Goal: Information Seeking & Learning: Check status

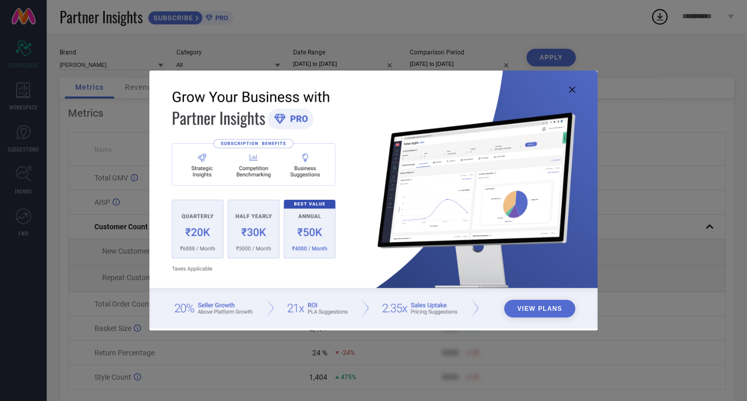
click at [571, 89] on icon at bounding box center [572, 90] width 6 height 6
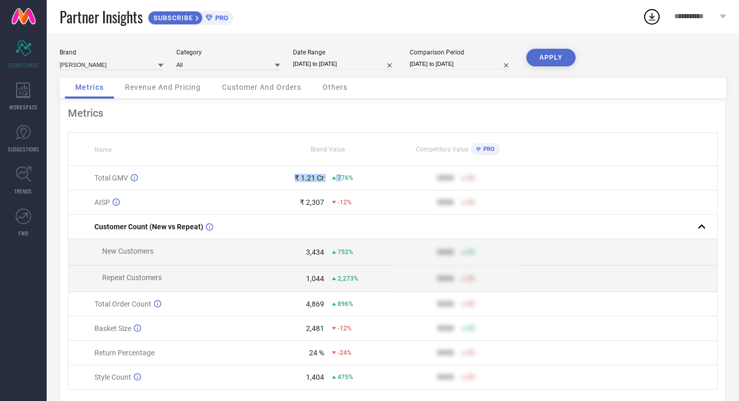
drag, startPoint x: 343, startPoint y: 180, endPoint x: 289, endPoint y: 181, distance: 54.5
click at [289, 181] on div "₹ 1.21 Cr 776%" at bounding box center [328, 178] width 129 height 8
click at [278, 181] on div "₹ 1.21 Cr" at bounding box center [294, 178] width 61 height 8
select select "6"
select select "2025"
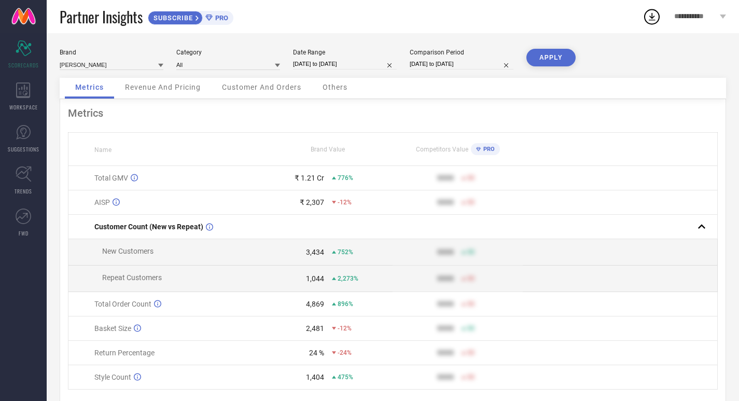
select select "7"
select select "2025"
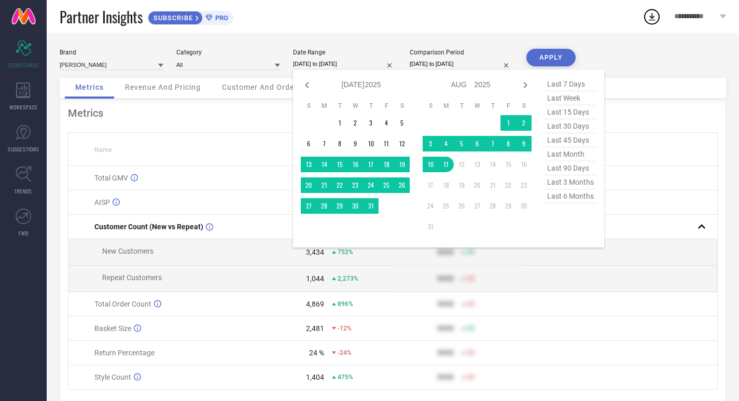
click at [345, 62] on input "[DATE] to [DATE]" at bounding box center [345, 64] width 104 height 11
click at [308, 86] on icon at bounding box center [307, 85] width 4 height 6
select select "5"
select select "2025"
select select "6"
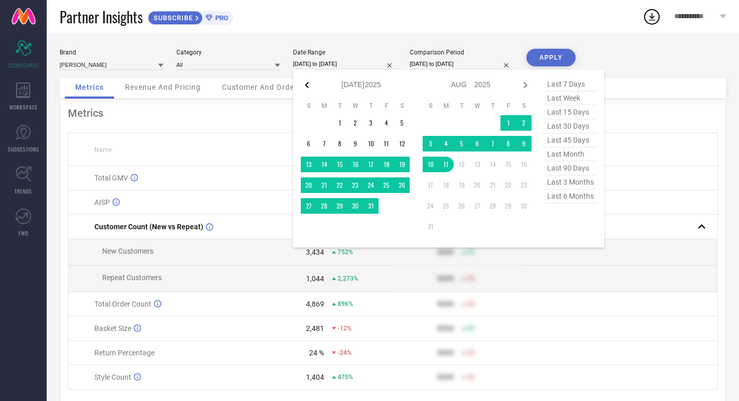
select select "2025"
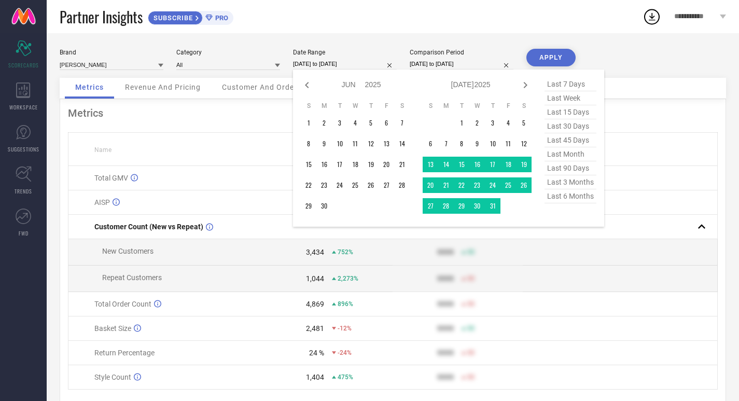
click at [308, 86] on icon at bounding box center [307, 85] width 4 height 6
select select "4"
select select "2025"
select select "5"
select select "2025"
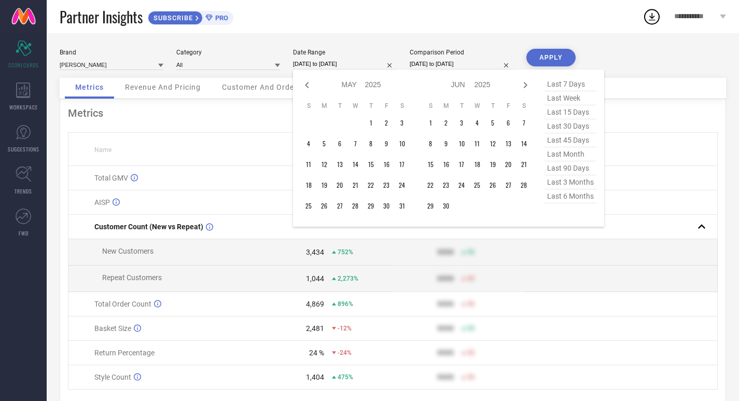
click at [308, 86] on icon at bounding box center [307, 85] width 4 height 6
select select "3"
select select "2025"
select select "4"
select select "2025"
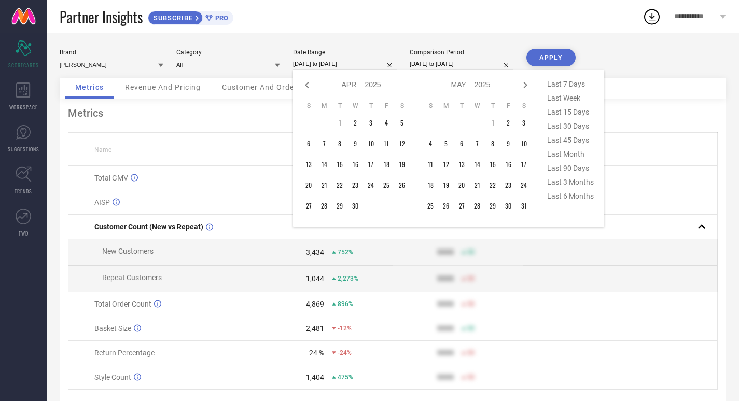
click at [308, 86] on icon at bounding box center [307, 85] width 4 height 6
select select "2"
select select "2025"
select select "3"
select select "2025"
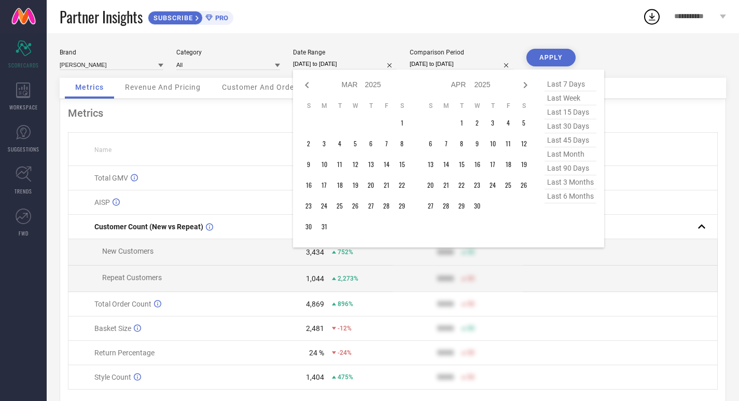
click at [308, 86] on icon at bounding box center [307, 85] width 4 height 6
select select "1"
select select "2025"
select select "2"
select select "2025"
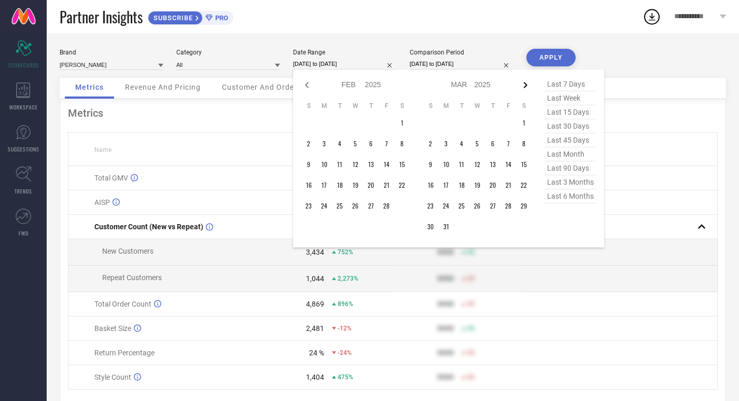
click at [526, 88] on icon at bounding box center [525, 85] width 12 height 12
select select "2"
select select "2025"
select select "3"
select select "2025"
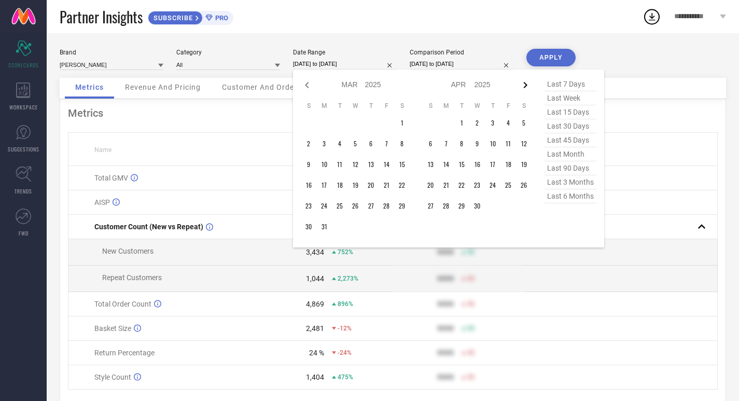
click at [525, 88] on icon at bounding box center [526, 85] width 4 height 6
select select "3"
select select "2025"
select select "4"
select select "2025"
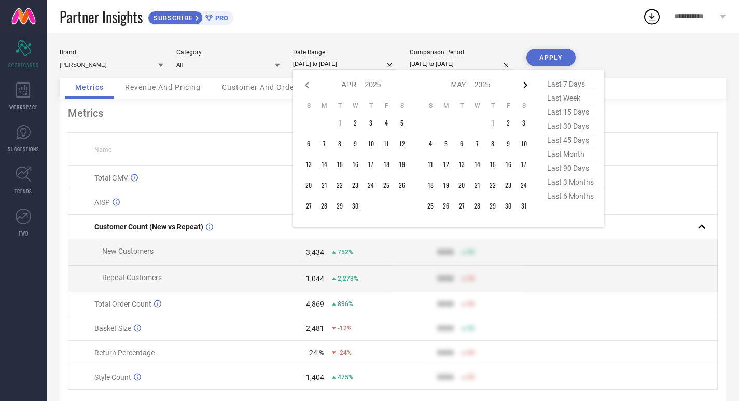
click at [526, 85] on icon at bounding box center [525, 85] width 12 height 12
select select "4"
select select "2025"
select select "5"
select select "2025"
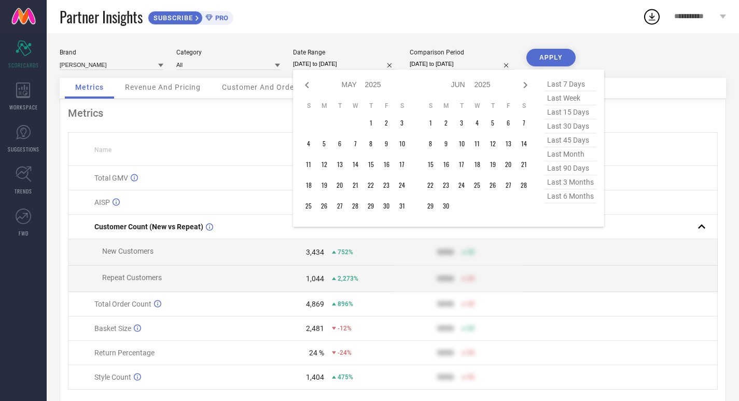
click at [526, 85] on icon at bounding box center [525, 85] width 12 height 12
select select "5"
select select "2025"
select select "6"
select select "2025"
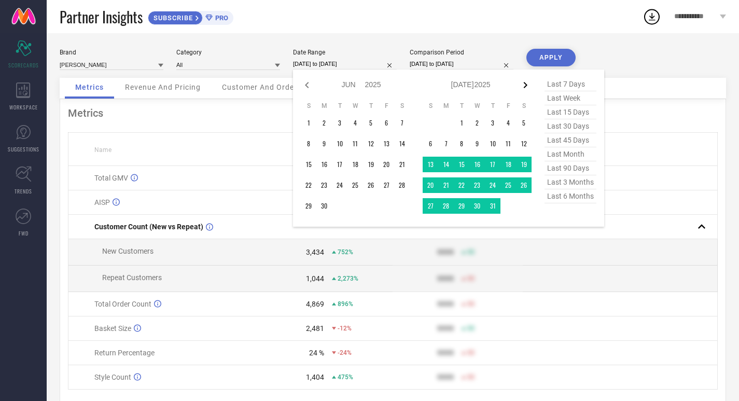
click at [523, 88] on icon at bounding box center [525, 85] width 12 height 12
select select "6"
select select "2025"
select select "7"
select select "2025"
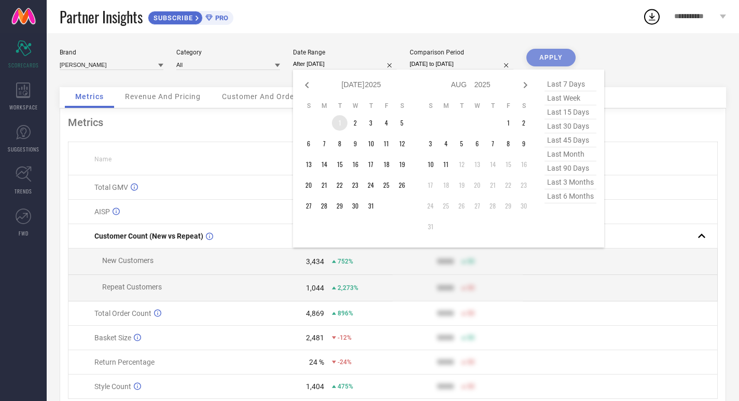
click at [337, 119] on td "1" at bounding box center [340, 123] width 16 height 16
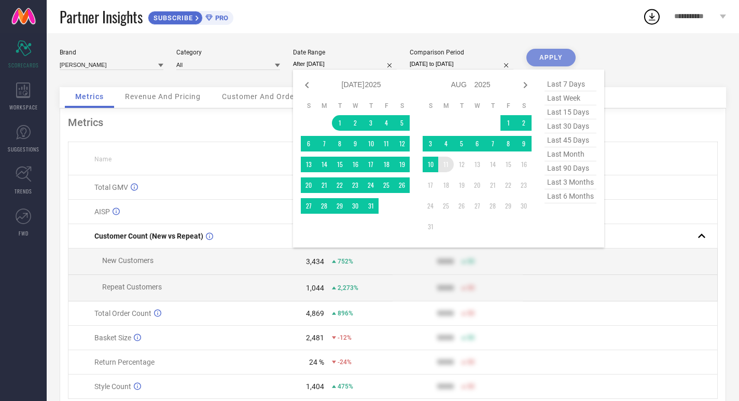
type input "[DATE] to [DATE]"
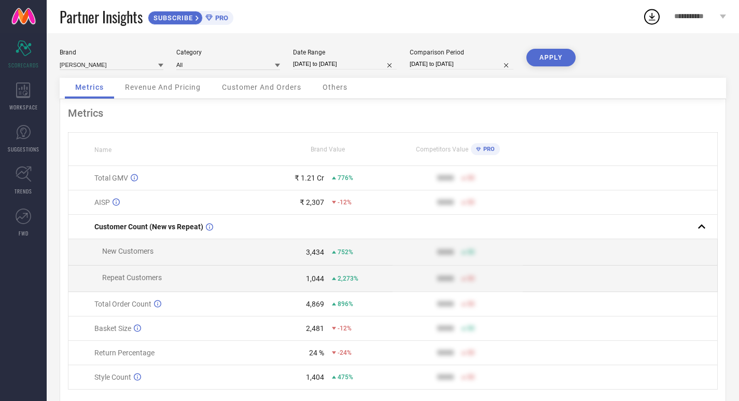
click at [540, 61] on button "APPLY" at bounding box center [551, 58] width 49 height 18
click at [21, 144] on link "SUGGESTIONS" at bounding box center [23, 139] width 47 height 42
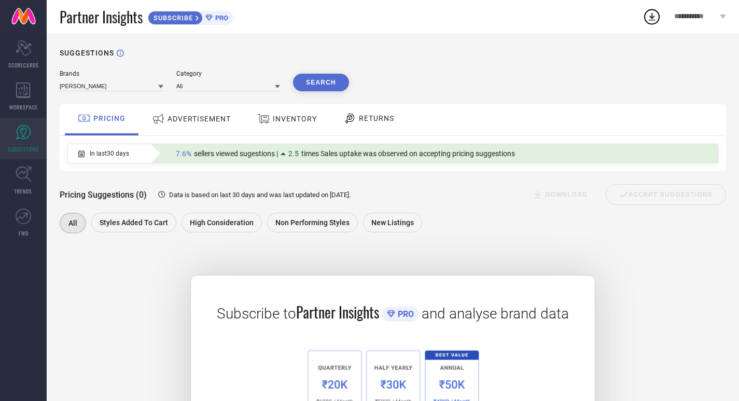
click at [358, 121] on div "RETURNS" at bounding box center [369, 118] width 56 height 18
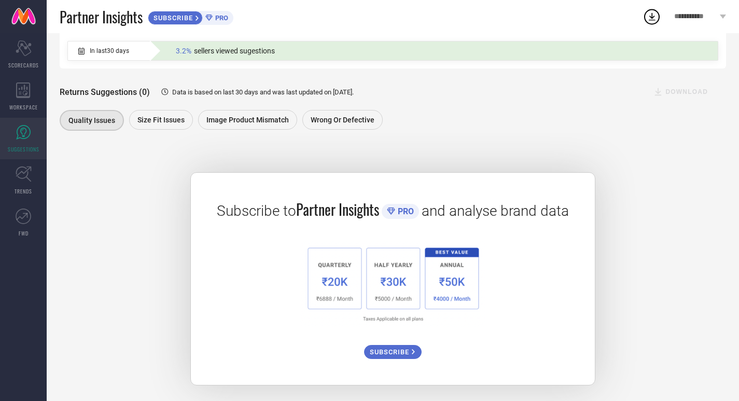
scroll to position [105, 0]
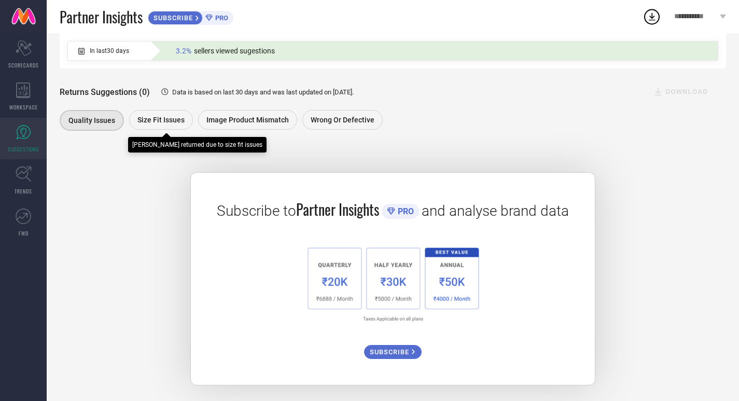
click at [163, 125] on div "Size fit issues" at bounding box center [161, 120] width 64 height 20
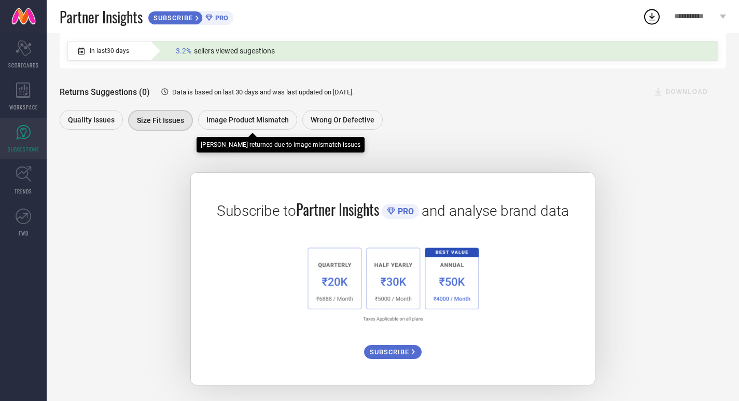
click at [230, 124] on div "Image product mismatch" at bounding box center [247, 120] width 99 height 20
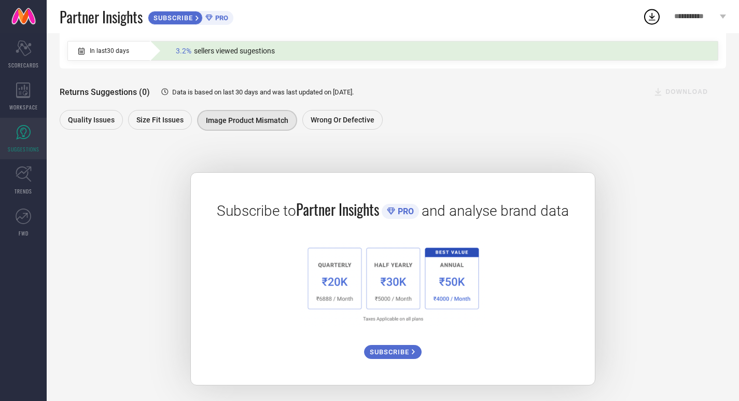
scroll to position [0, 0]
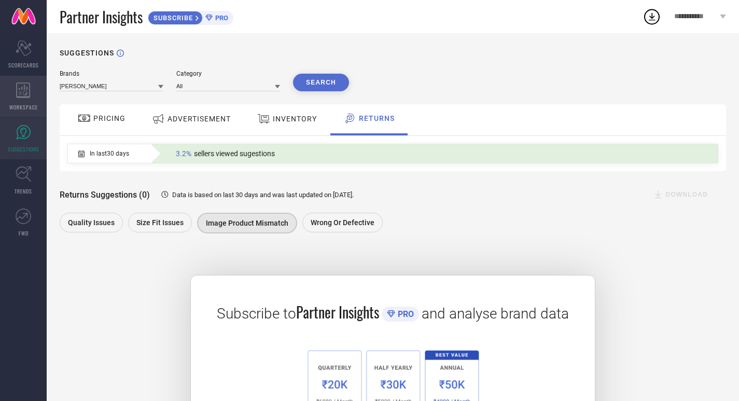
click at [22, 95] on icon at bounding box center [23, 91] width 15 height 16
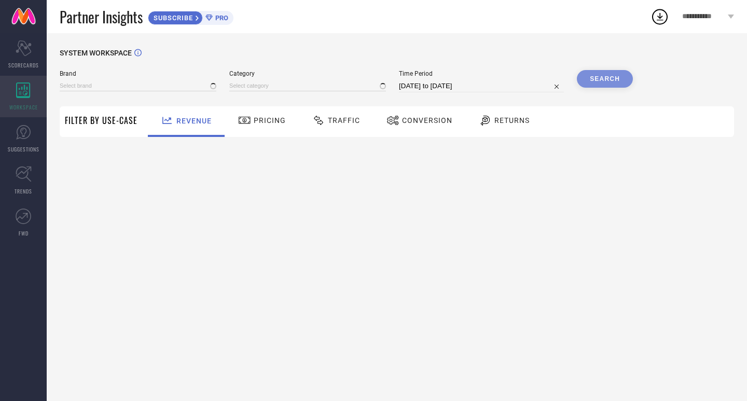
type input "[PERSON_NAME]"
type input "All"
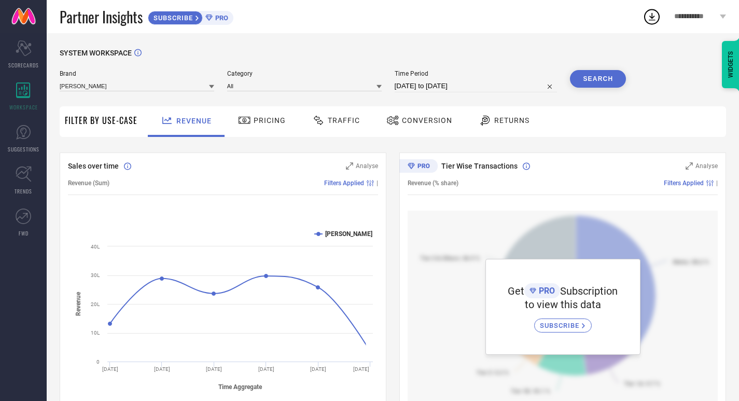
click at [488, 121] on icon at bounding box center [485, 120] width 13 height 12
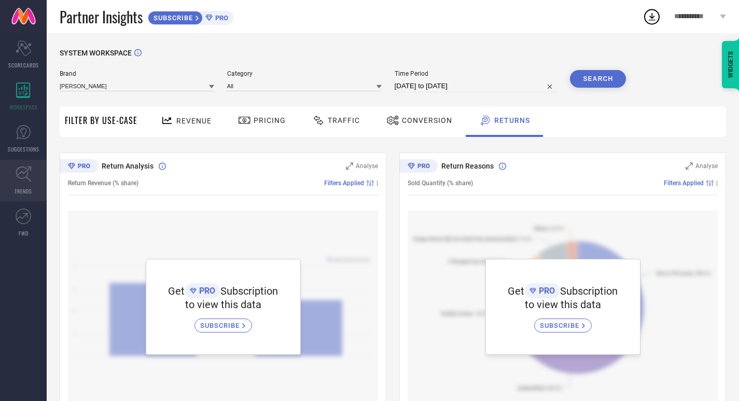
click at [30, 171] on icon at bounding box center [24, 174] width 16 height 16
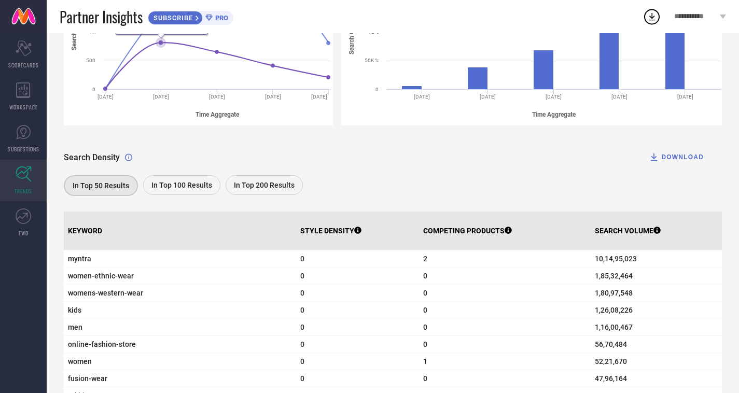
scroll to position [112, 0]
